Goal: Task Accomplishment & Management: Manage account settings

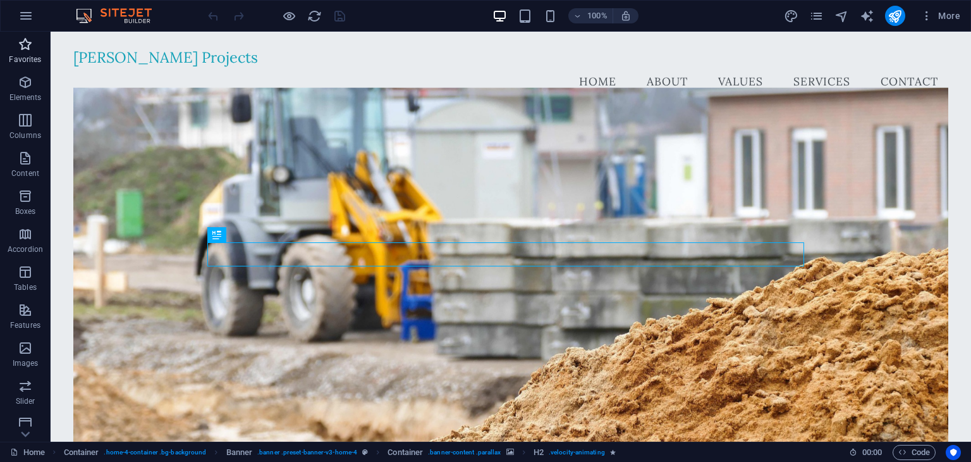
click at [22, 56] on p "Favorites" at bounding box center [25, 59] width 32 height 10
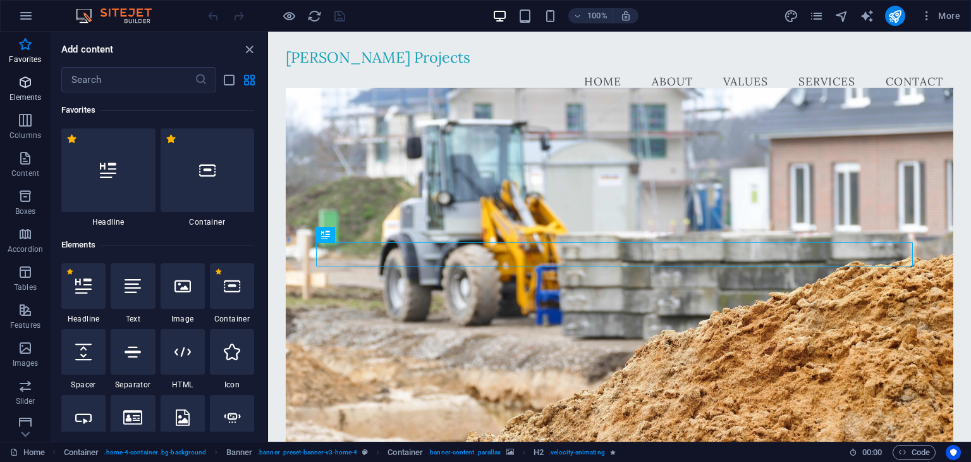
click at [26, 82] on icon "button" at bounding box center [25, 82] width 15 height 15
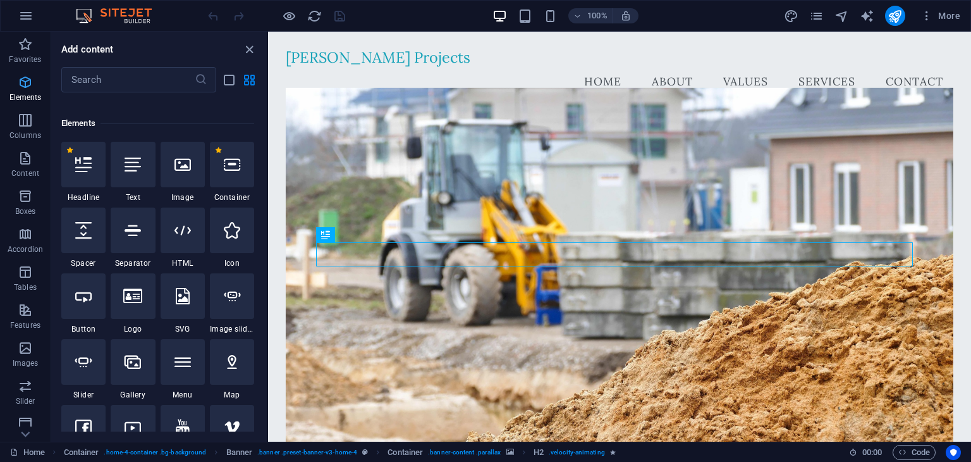
scroll to position [134, 0]
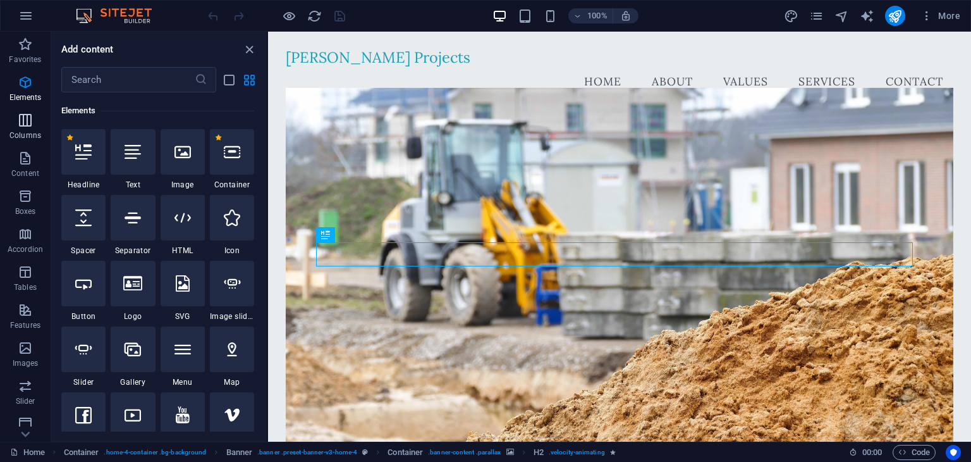
click at [30, 118] on icon "button" at bounding box center [25, 120] width 15 height 15
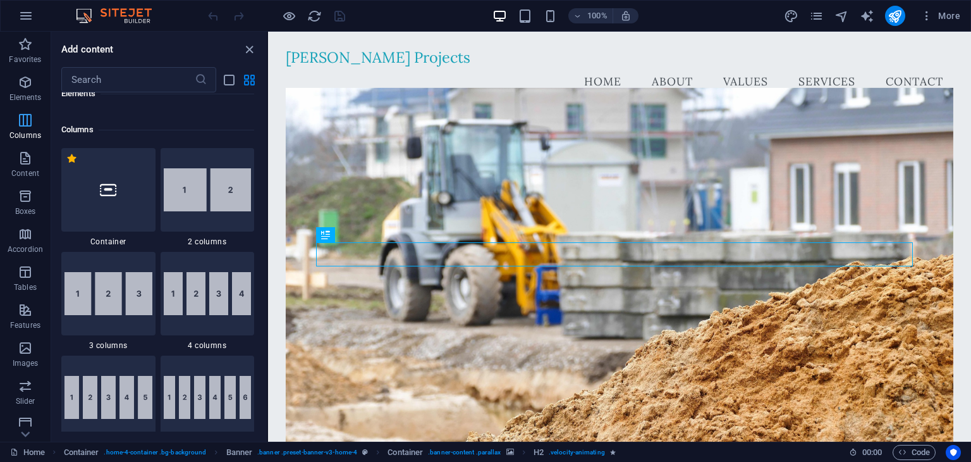
scroll to position [625, 0]
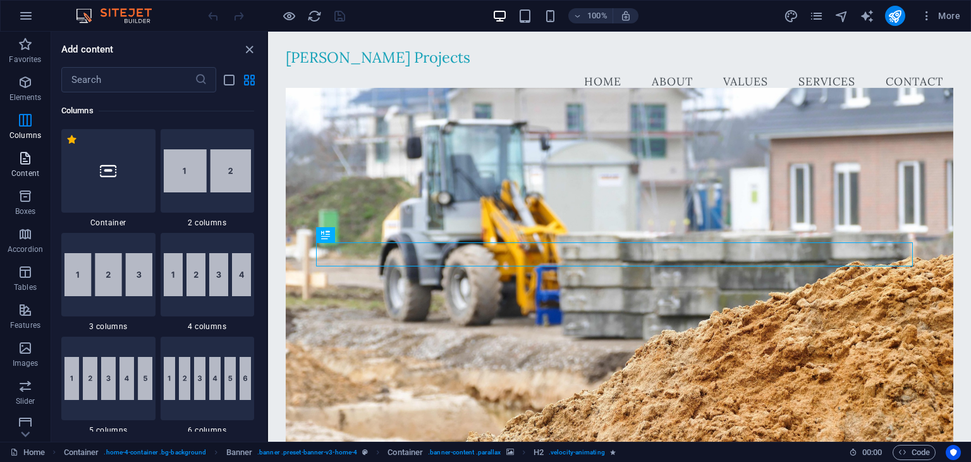
click at [28, 156] on icon "button" at bounding box center [25, 157] width 15 height 15
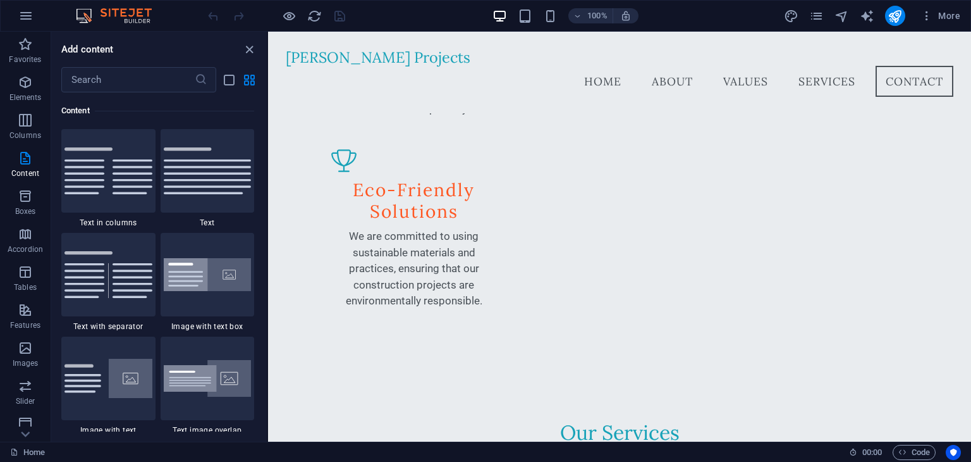
scroll to position [1632, 0]
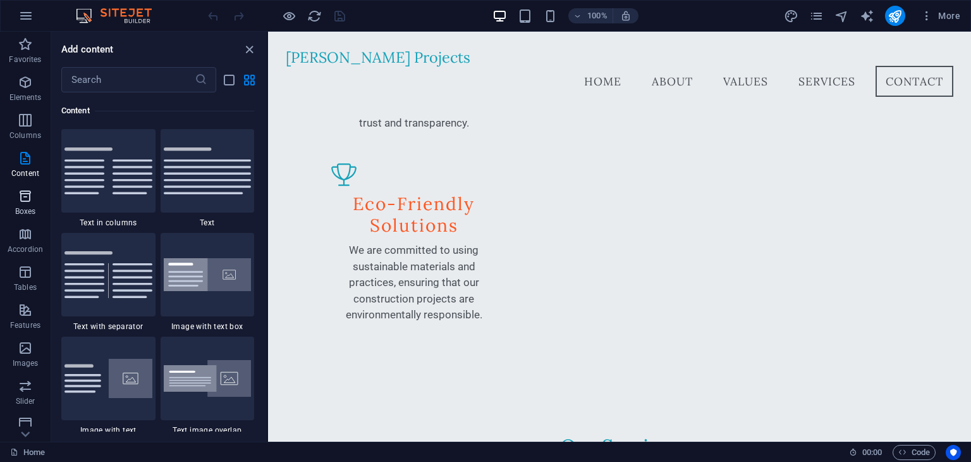
click at [20, 204] on span "Boxes" at bounding box center [25, 203] width 51 height 30
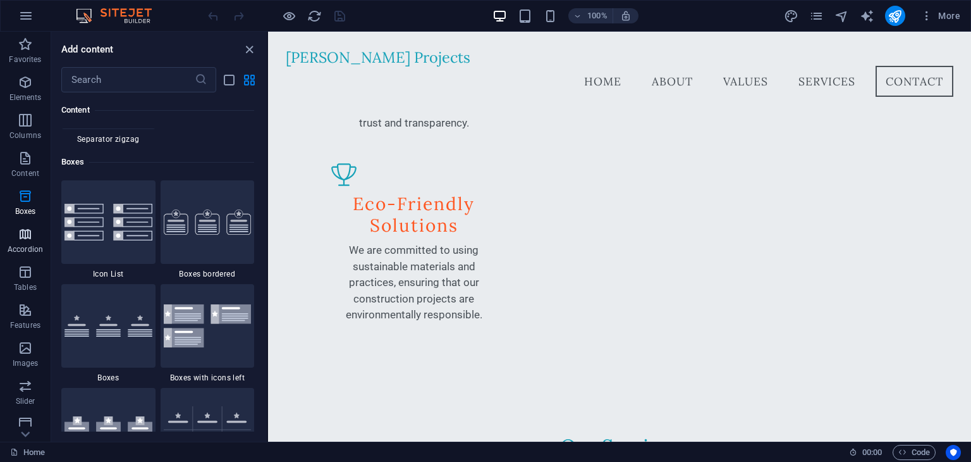
scroll to position [3488, 0]
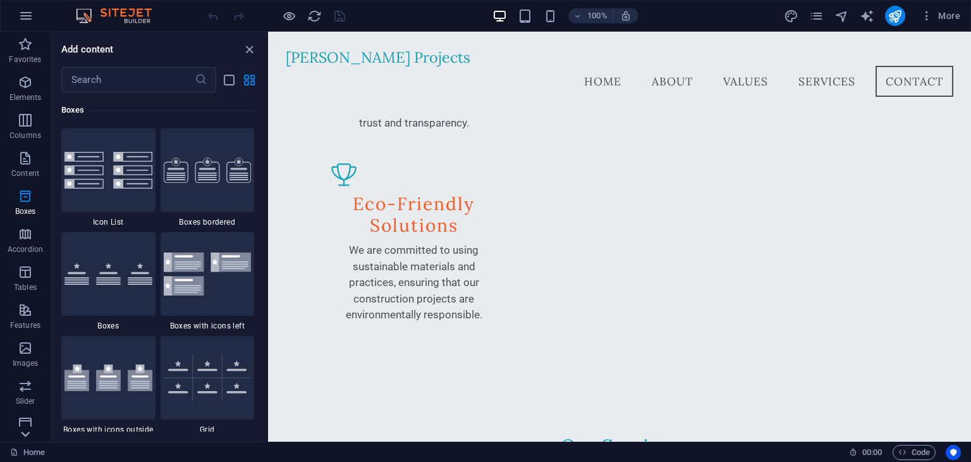
click at [25, 432] on icon at bounding box center [25, 434] width 18 height 18
click at [28, 383] on icon "button" at bounding box center [25, 378] width 15 height 15
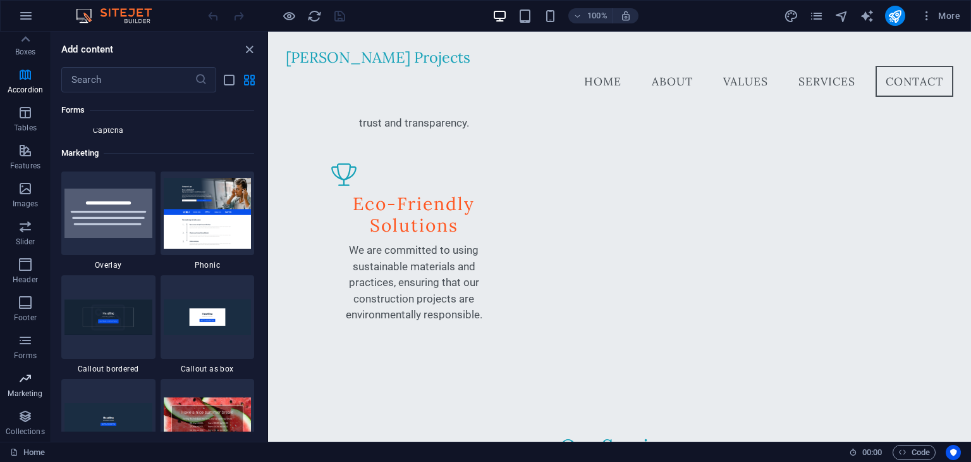
scroll to position [10298, 0]
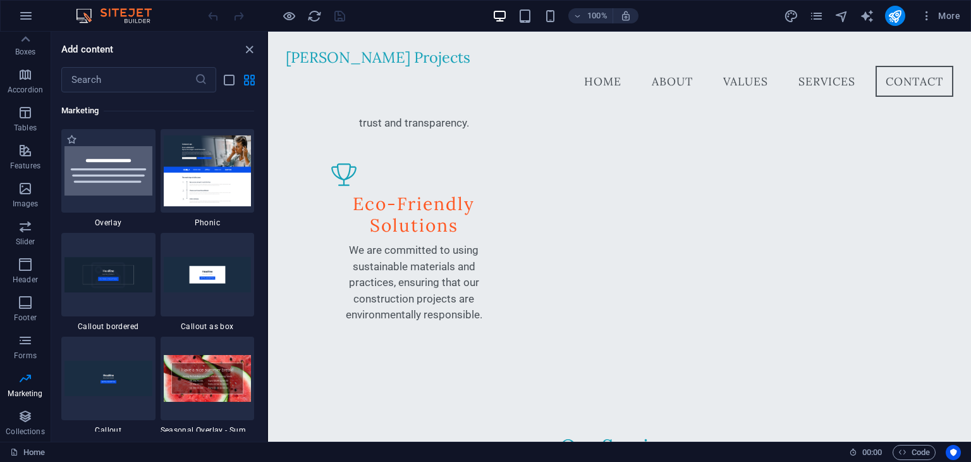
click at [111, 212] on div "1 Star Overlay" at bounding box center [108, 178] width 94 height 99
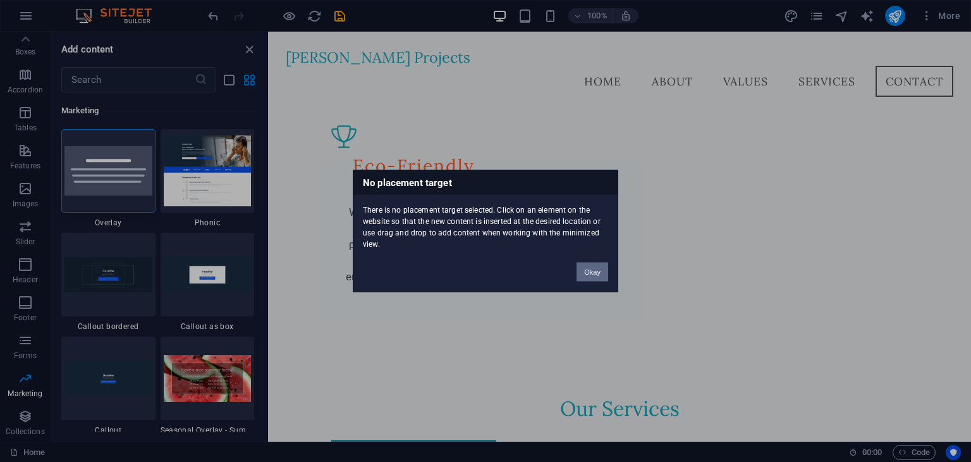
click at [587, 278] on button "Okay" at bounding box center [593, 271] width 32 height 19
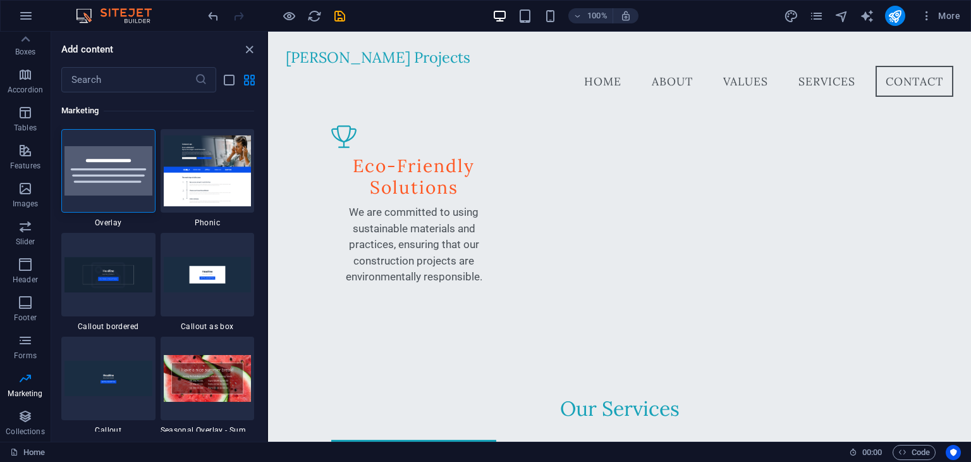
drag, startPoint x: 264, startPoint y: 375, endPoint x: 266, endPoint y: 392, distance: 17.2
click at [266, 392] on div "Favorites 1 Star Headline 1 Star Container Elements 1 Star Headline 1 Star Text…" at bounding box center [159, 261] width 216 height 339
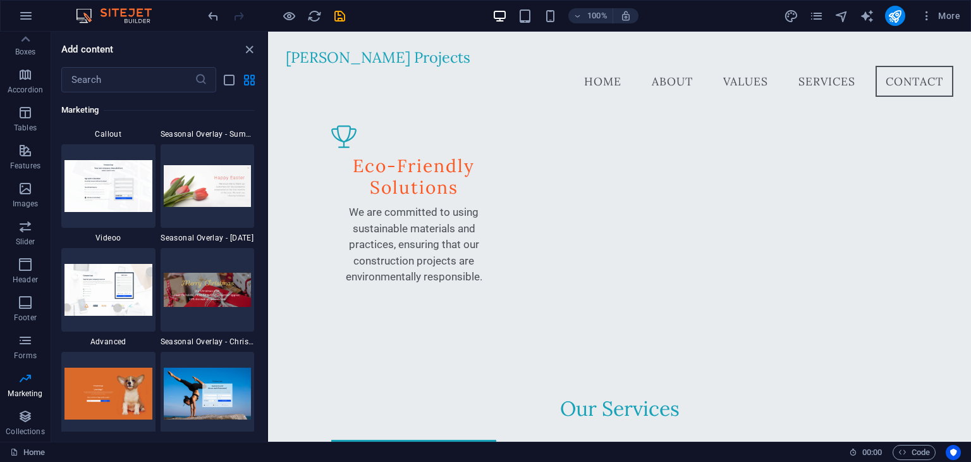
scroll to position [10891, 0]
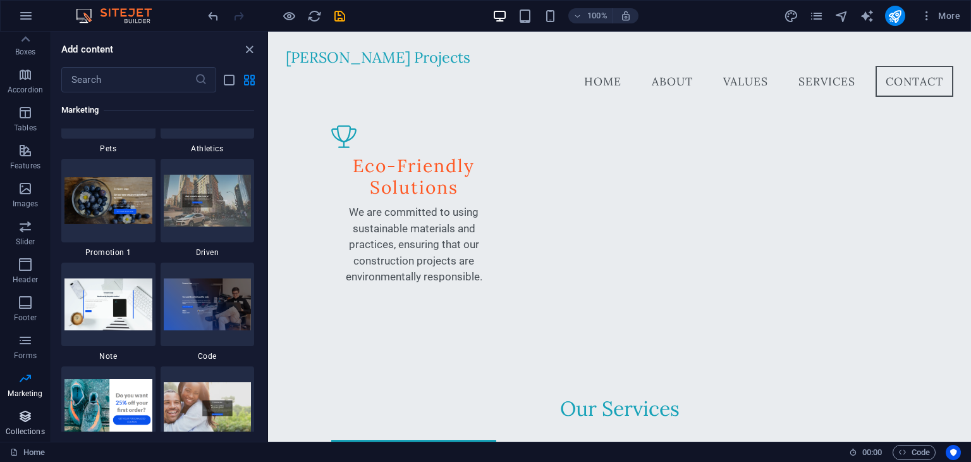
click at [26, 416] on icon "button" at bounding box center [25, 415] width 15 height 15
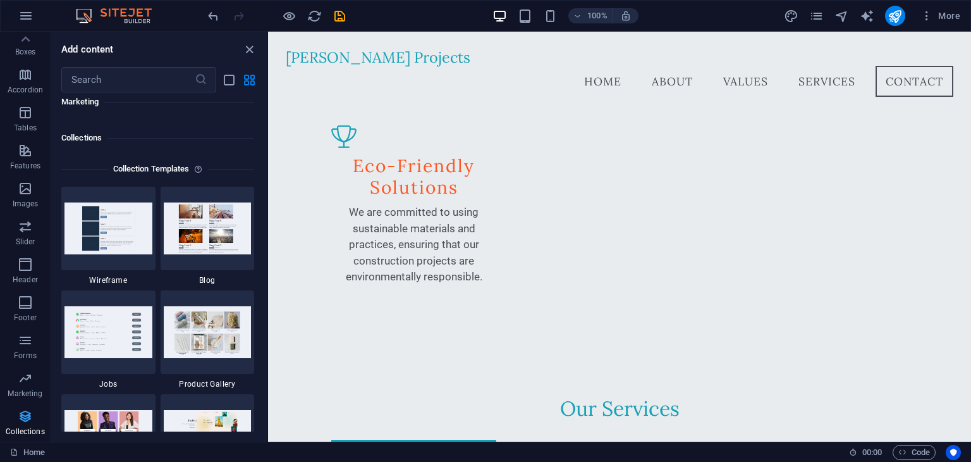
scroll to position [11573, 0]
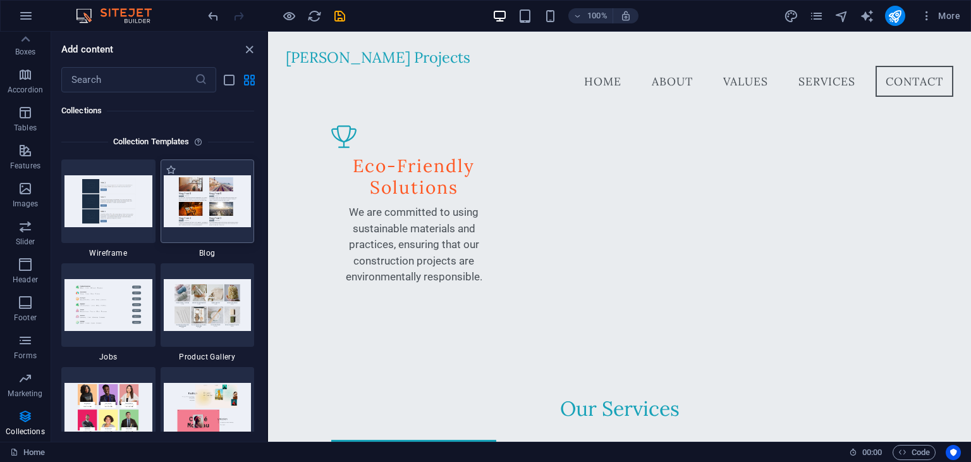
click at [217, 216] on img at bounding box center [208, 200] width 88 height 51
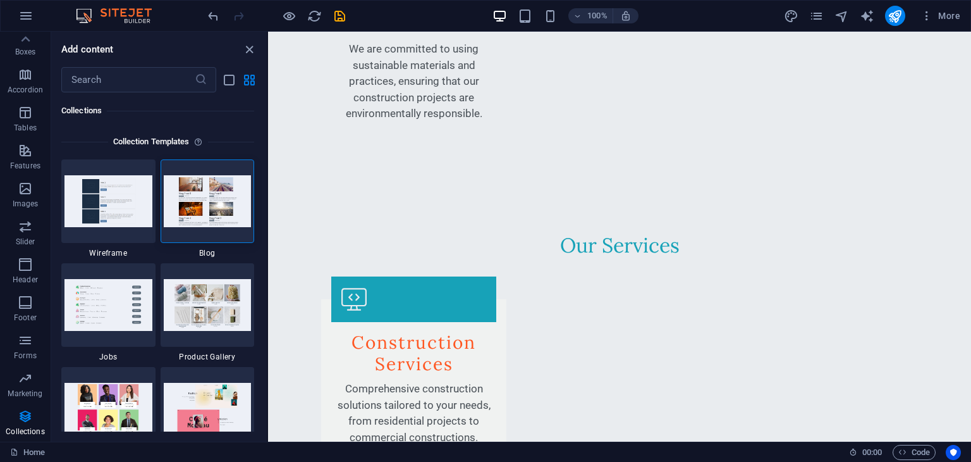
scroll to position [1840, 0]
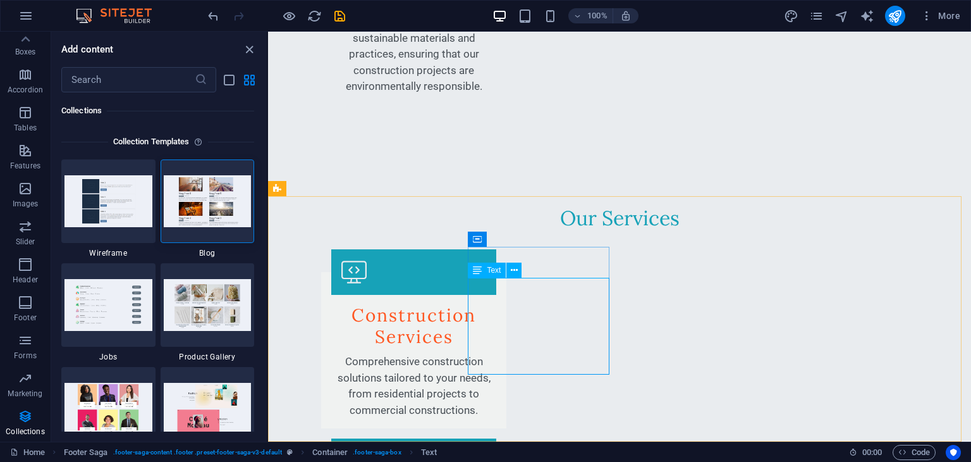
click at [493, 267] on span "Text" at bounding box center [494, 270] width 14 height 8
click at [489, 271] on span "Text" at bounding box center [494, 270] width 14 height 8
click at [515, 271] on icon at bounding box center [514, 270] width 7 height 13
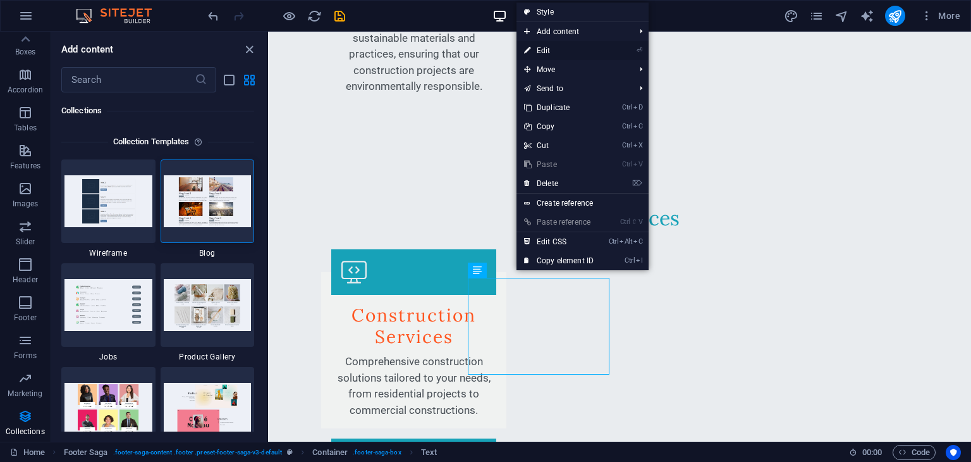
click at [548, 50] on link "⏎ Edit" at bounding box center [559, 50] width 85 height 19
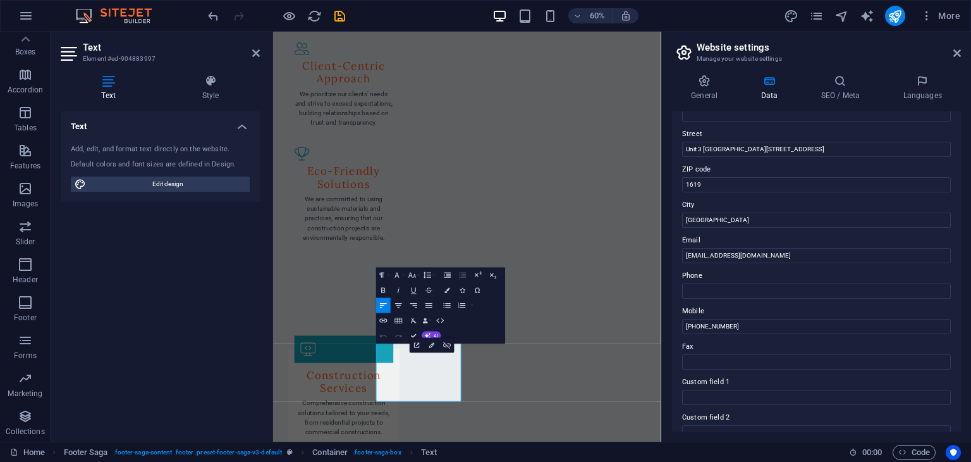
scroll to position [129, 0]
click at [765, 255] on input "info@alextuso.com" at bounding box center [816, 253] width 269 height 15
type input "[EMAIL_ADDRESS][DOMAIN_NAME]"
drag, startPoint x: 961, startPoint y: 240, endPoint x: 956, endPoint y: 320, distance: 80.5
click at [956, 320] on div "General Data SEO / Meta Languages Website name alextuso.co.za Logo Drag files h…" at bounding box center [816, 252] width 309 height 377
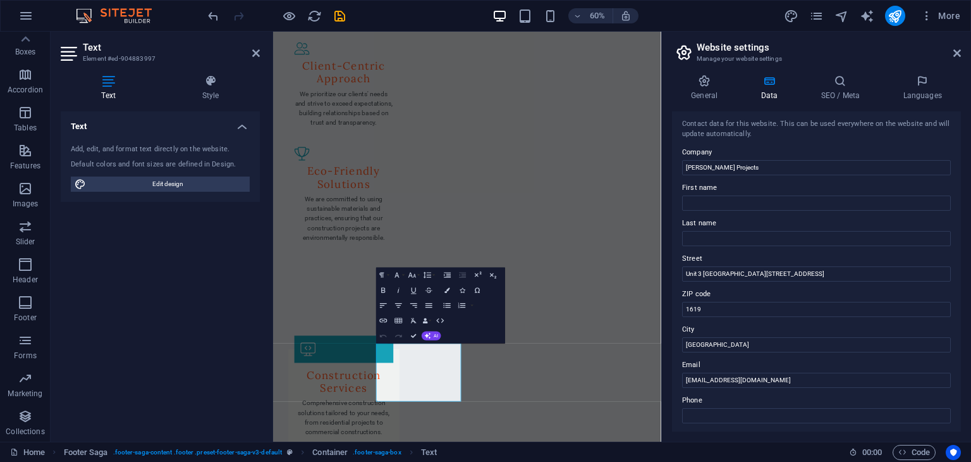
scroll to position [0, 0]
click at [957, 52] on icon at bounding box center [957, 53] width 8 height 10
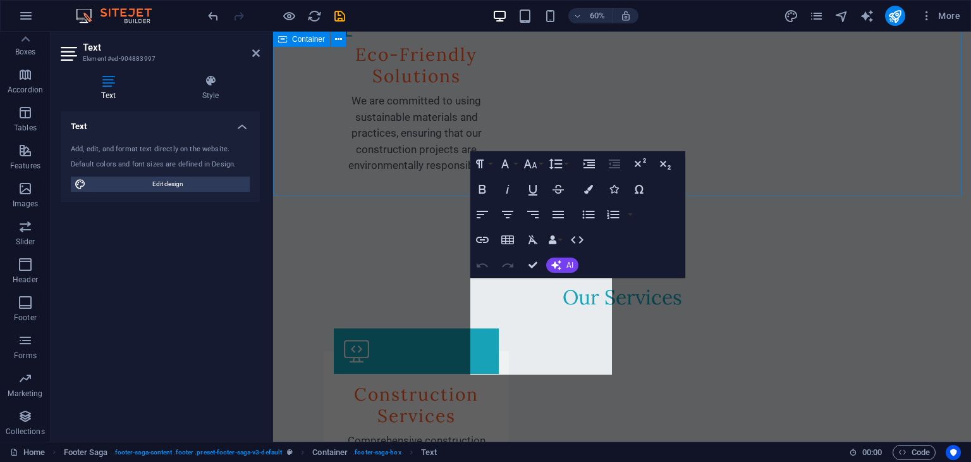
scroll to position [1840, 0]
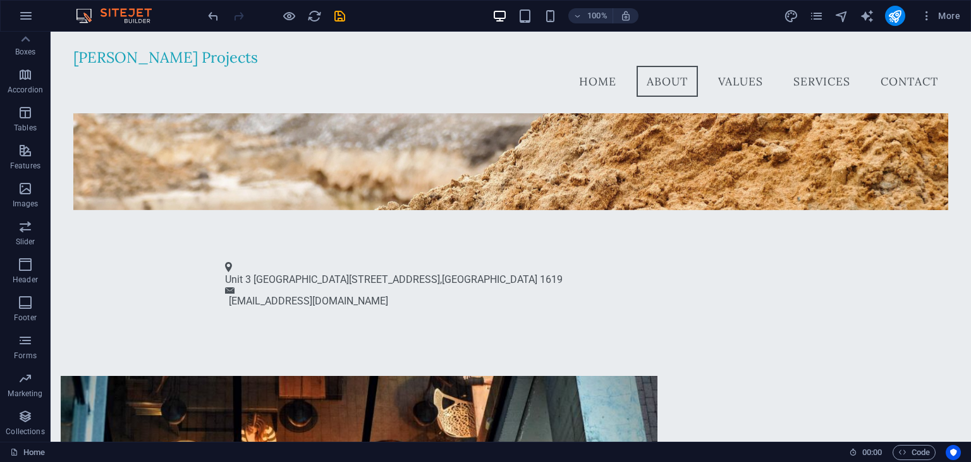
scroll to position [365, 0]
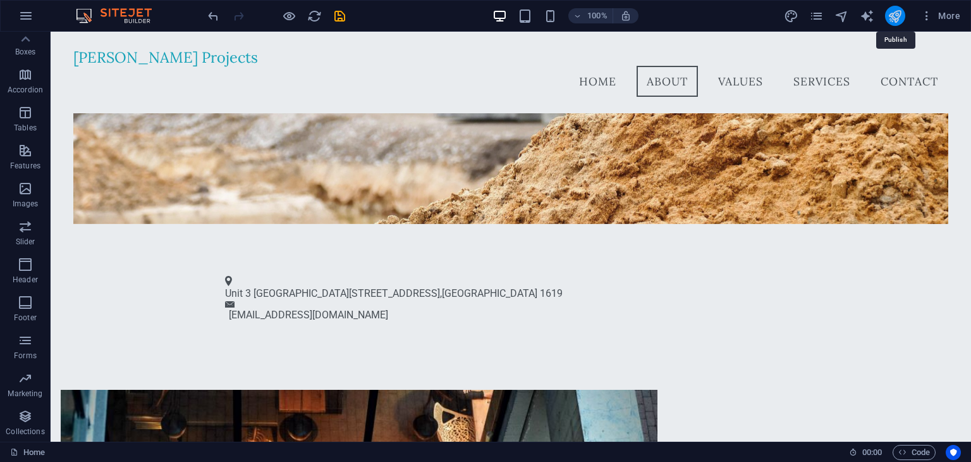
click at [893, 13] on icon "publish" at bounding box center [895, 16] width 15 height 15
checkbox input "false"
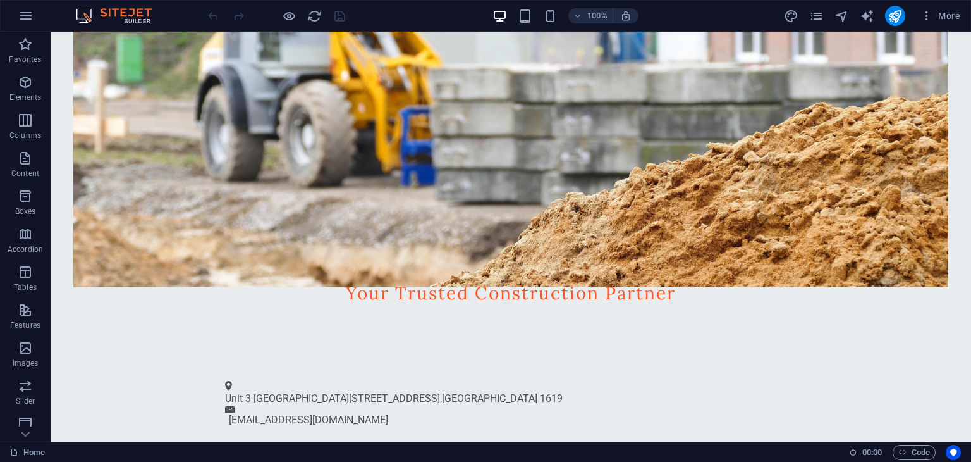
scroll to position [261, 0]
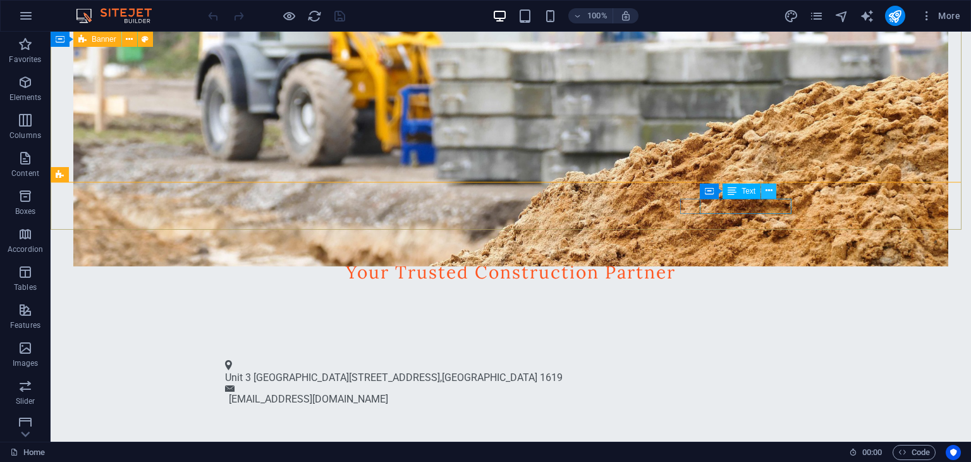
click at [768, 196] on icon at bounding box center [769, 190] width 7 height 13
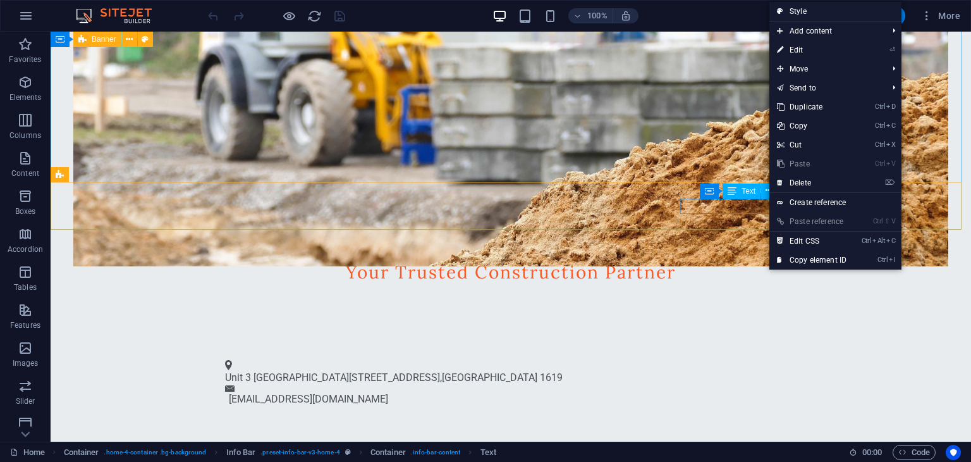
click at [745, 195] on div "Text" at bounding box center [742, 190] width 38 height 15
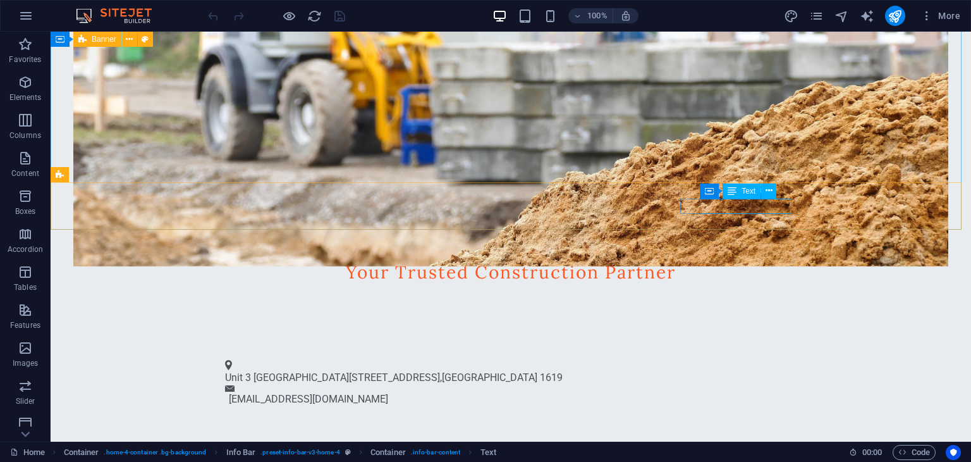
click at [741, 191] on div "Text" at bounding box center [742, 190] width 38 height 15
click at [768, 197] on icon at bounding box center [769, 190] width 7 height 13
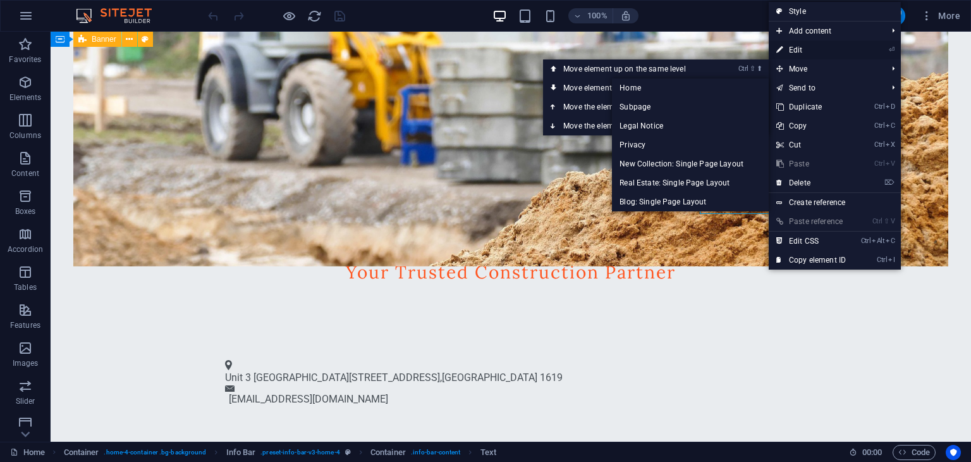
click at [807, 51] on link "⏎ Edit" at bounding box center [811, 49] width 85 height 19
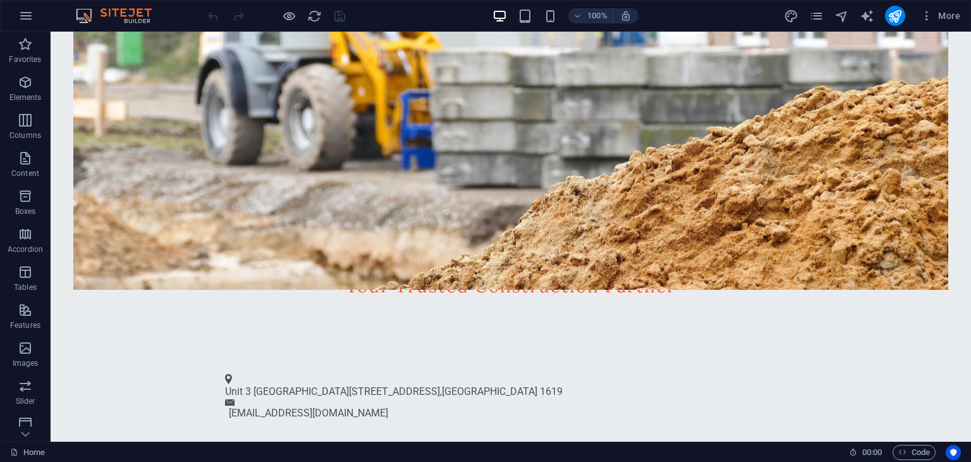
scroll to position [291, 0]
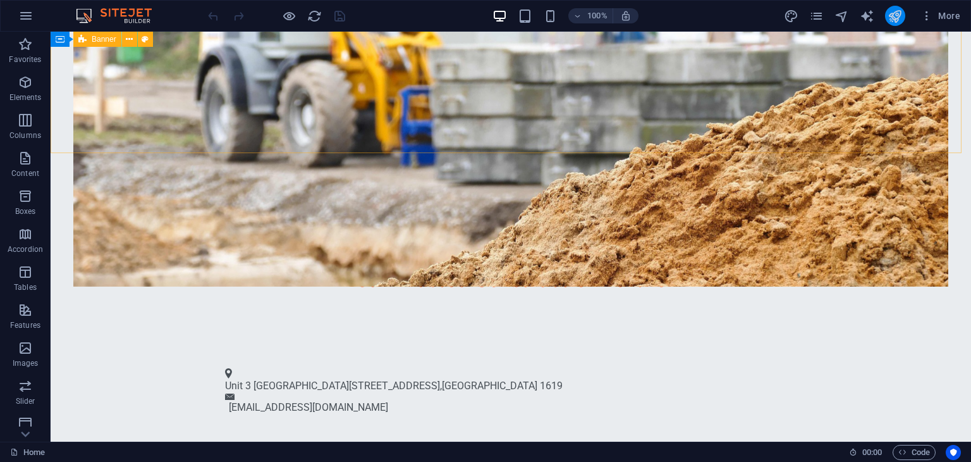
click at [898, 17] on icon "publish" at bounding box center [895, 16] width 15 height 15
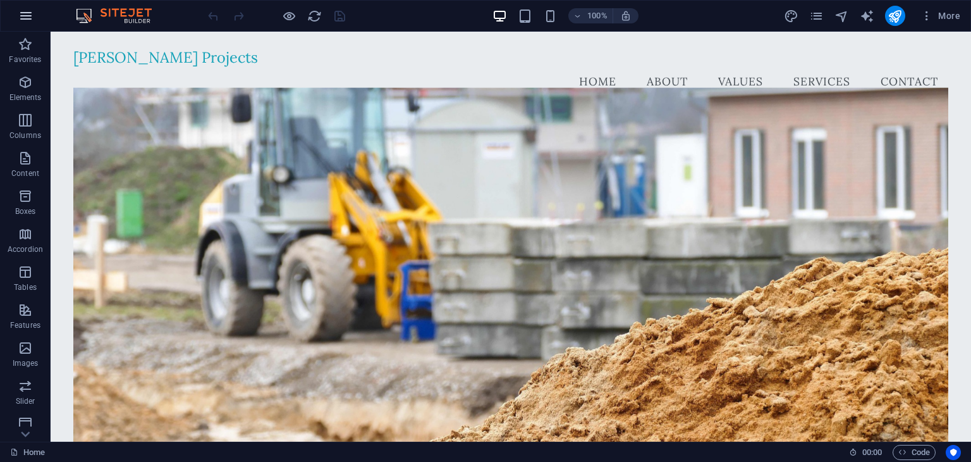
click at [21, 18] on icon "button" at bounding box center [25, 15] width 15 height 15
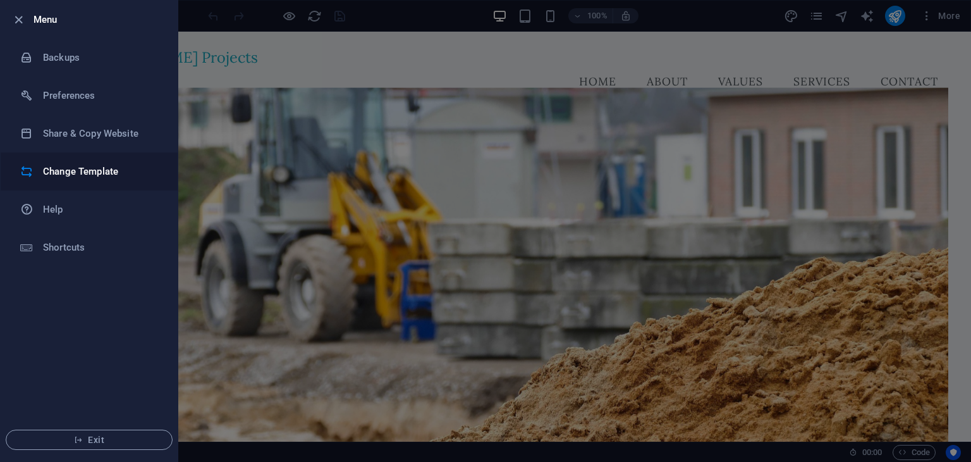
click at [61, 175] on h6 "Change Template" at bounding box center [101, 171] width 117 height 15
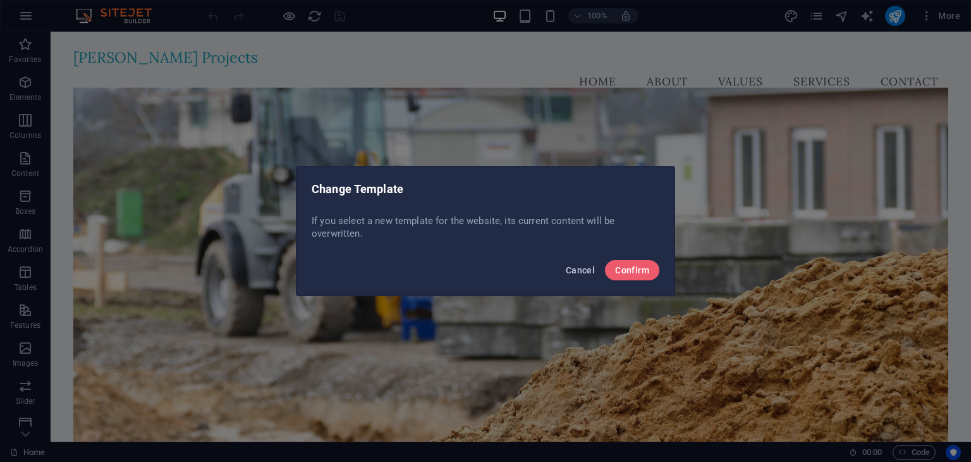
click at [569, 273] on span "Cancel" at bounding box center [580, 270] width 29 height 10
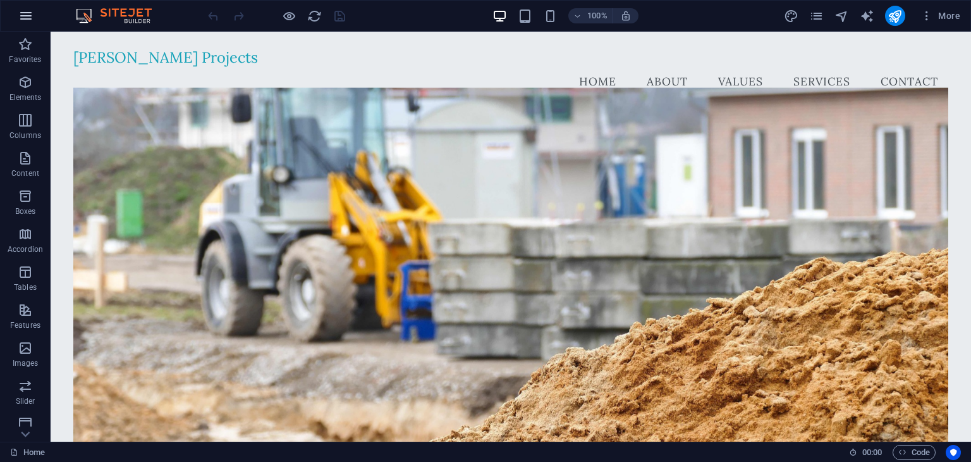
click at [22, 16] on icon "button" at bounding box center [25, 15] width 15 height 15
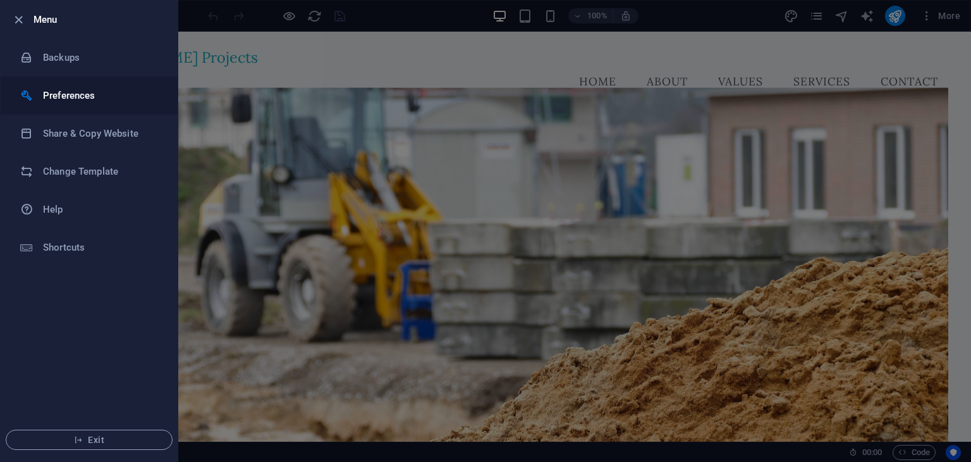
click at [83, 105] on li "Preferences" at bounding box center [89, 96] width 177 height 38
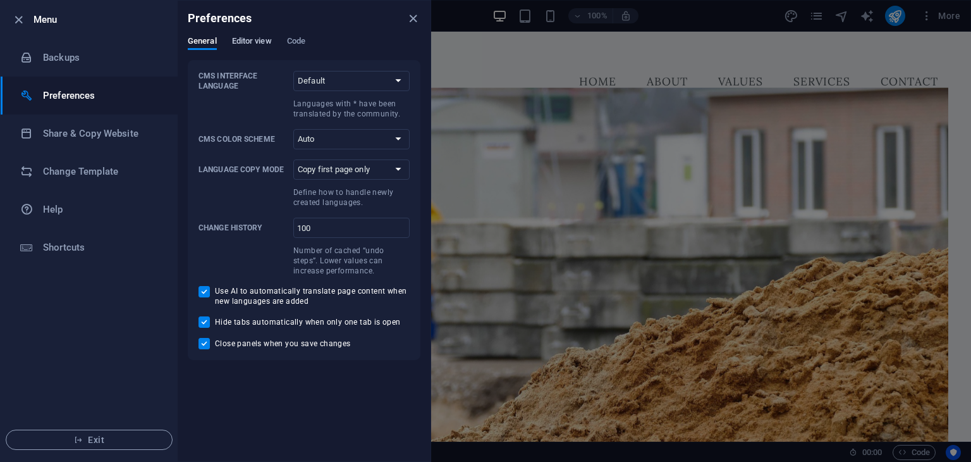
click at [246, 41] on span "Editor view" at bounding box center [252, 43] width 40 height 18
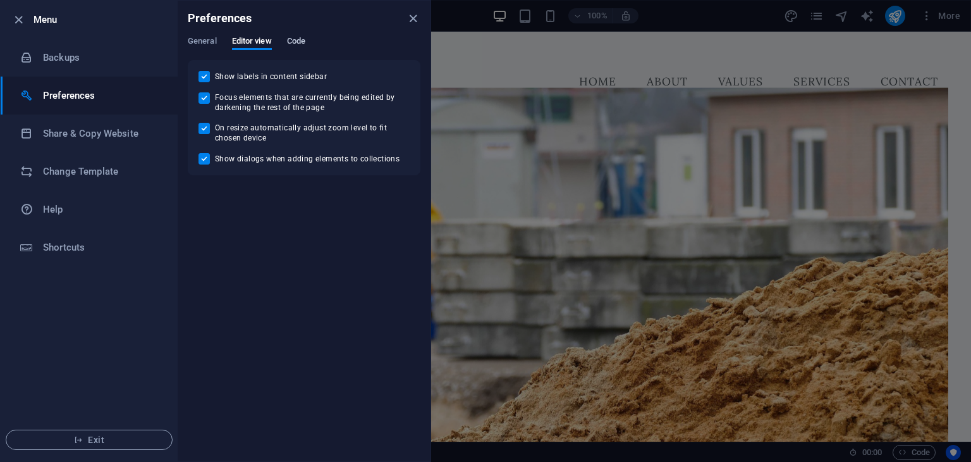
click at [296, 44] on span "Code" at bounding box center [296, 43] width 18 height 18
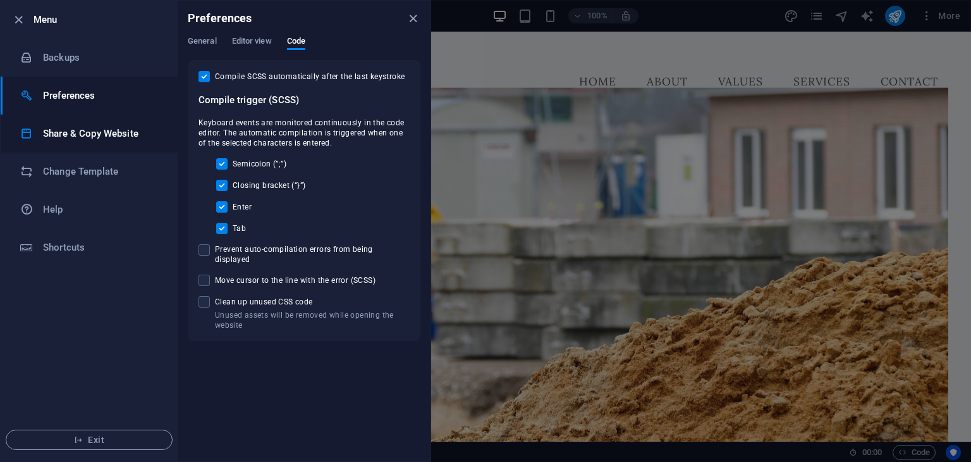
click at [123, 130] on h6 "Share & Copy Website" at bounding box center [101, 133] width 117 height 15
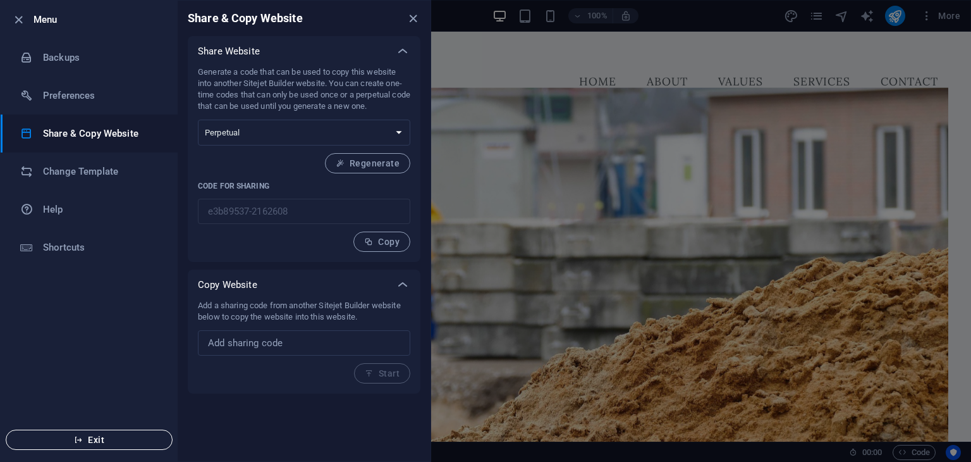
click at [104, 434] on span "Exit" at bounding box center [88, 439] width 145 height 10
